Goal: Task Accomplishment & Management: Manage account settings

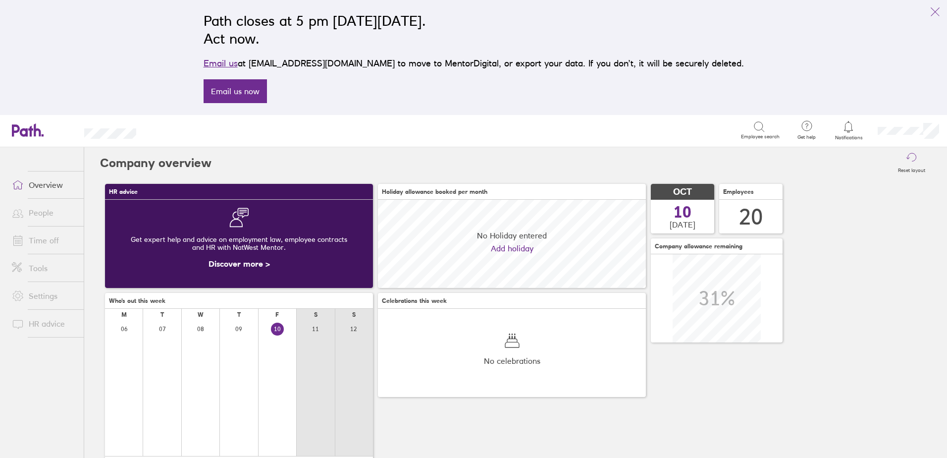
scroll to position [88, 268]
click at [41, 238] on link "Time off" at bounding box center [44, 240] width 80 height 20
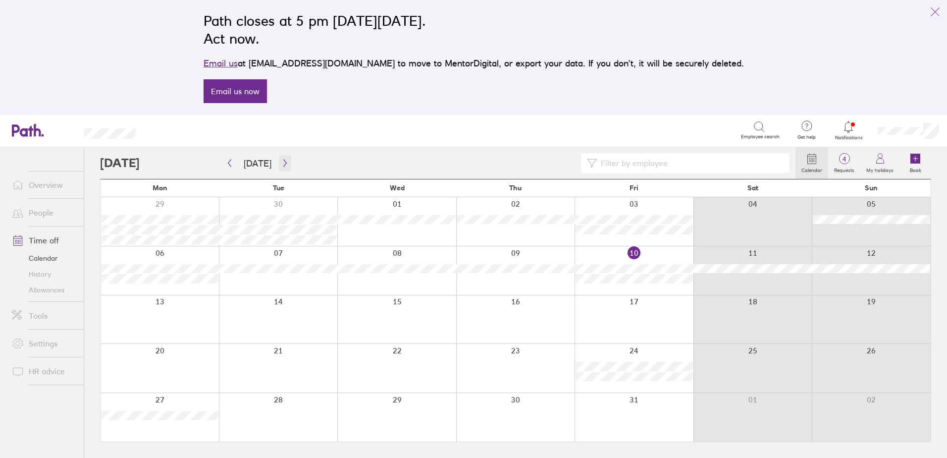
click at [287, 165] on button "button" at bounding box center [285, 163] width 12 height 16
click at [284, 163] on icon "button" at bounding box center [284, 163] width 7 height 8
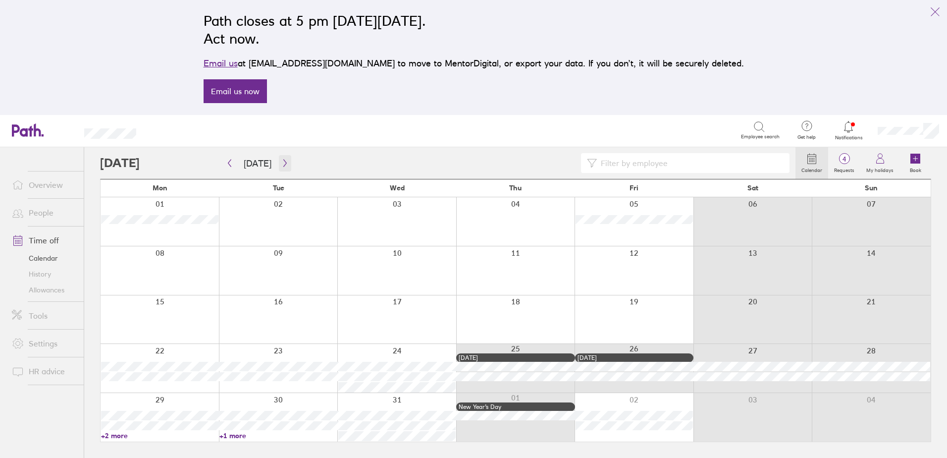
click at [283, 163] on icon "button" at bounding box center [284, 162] width 3 height 7
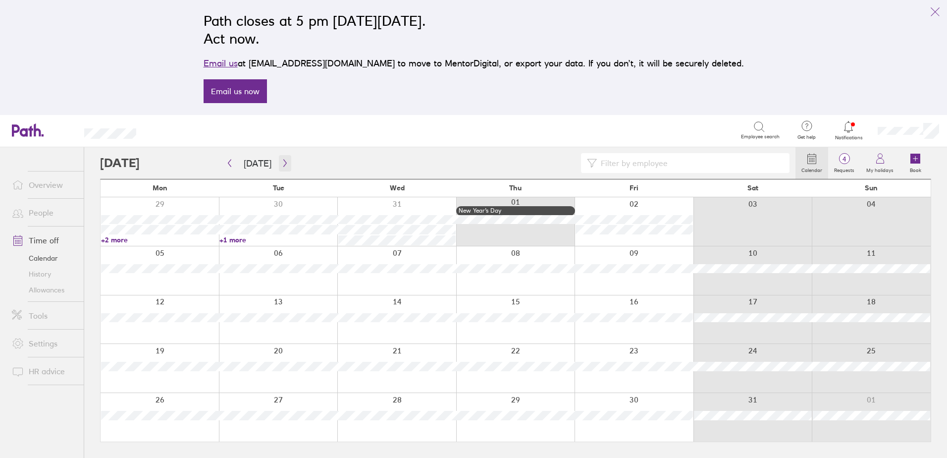
click at [284, 161] on icon "button" at bounding box center [284, 163] width 7 height 8
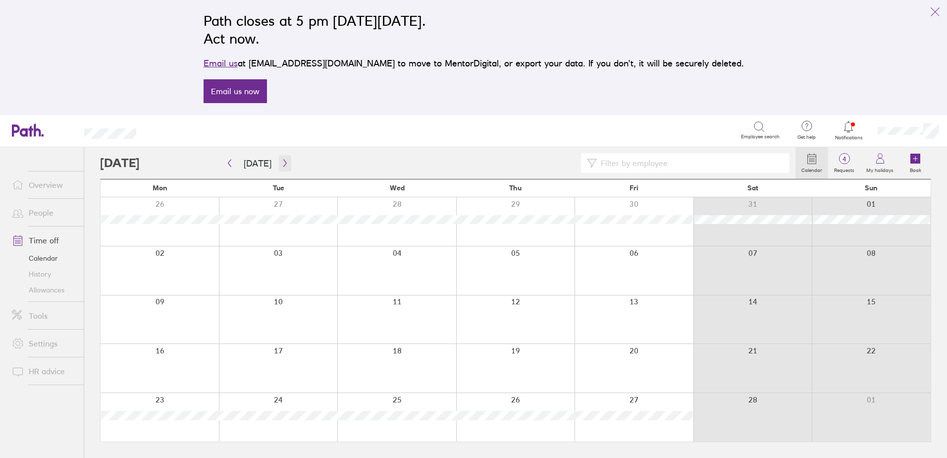
click at [284, 161] on icon "button" at bounding box center [284, 163] width 7 height 8
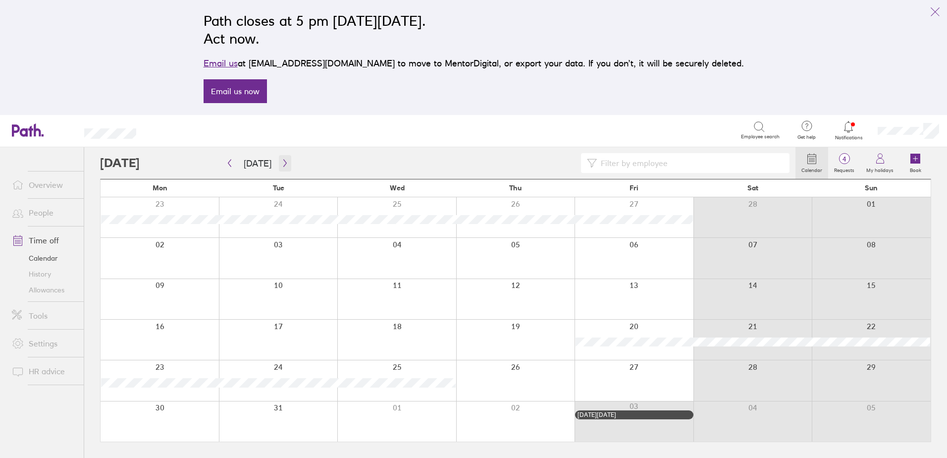
click at [286, 161] on button "button" at bounding box center [285, 163] width 12 height 16
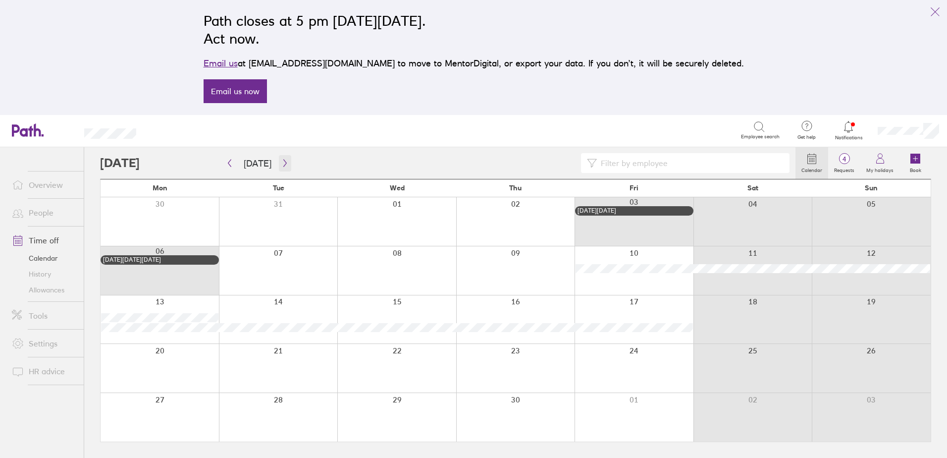
click at [286, 161] on button "button" at bounding box center [285, 163] width 12 height 16
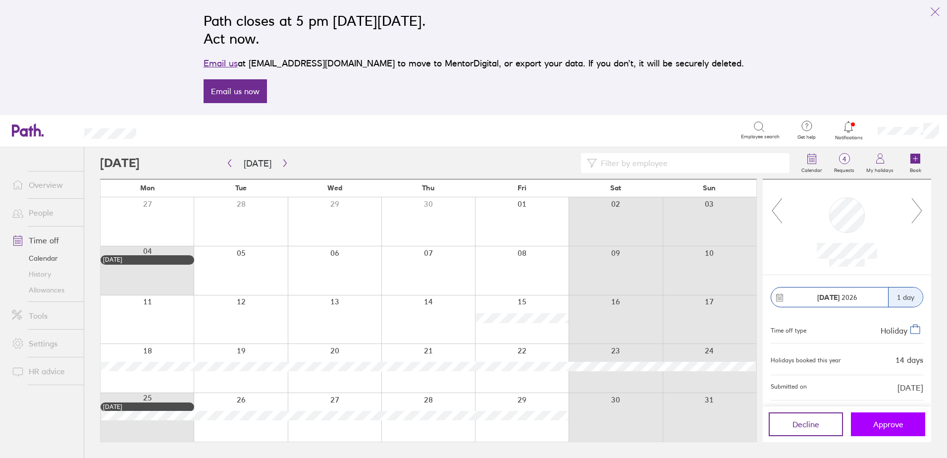
click at [899, 427] on span "Approve" at bounding box center [888, 424] width 30 height 9
